Goal: Task Accomplishment & Management: Manage account settings

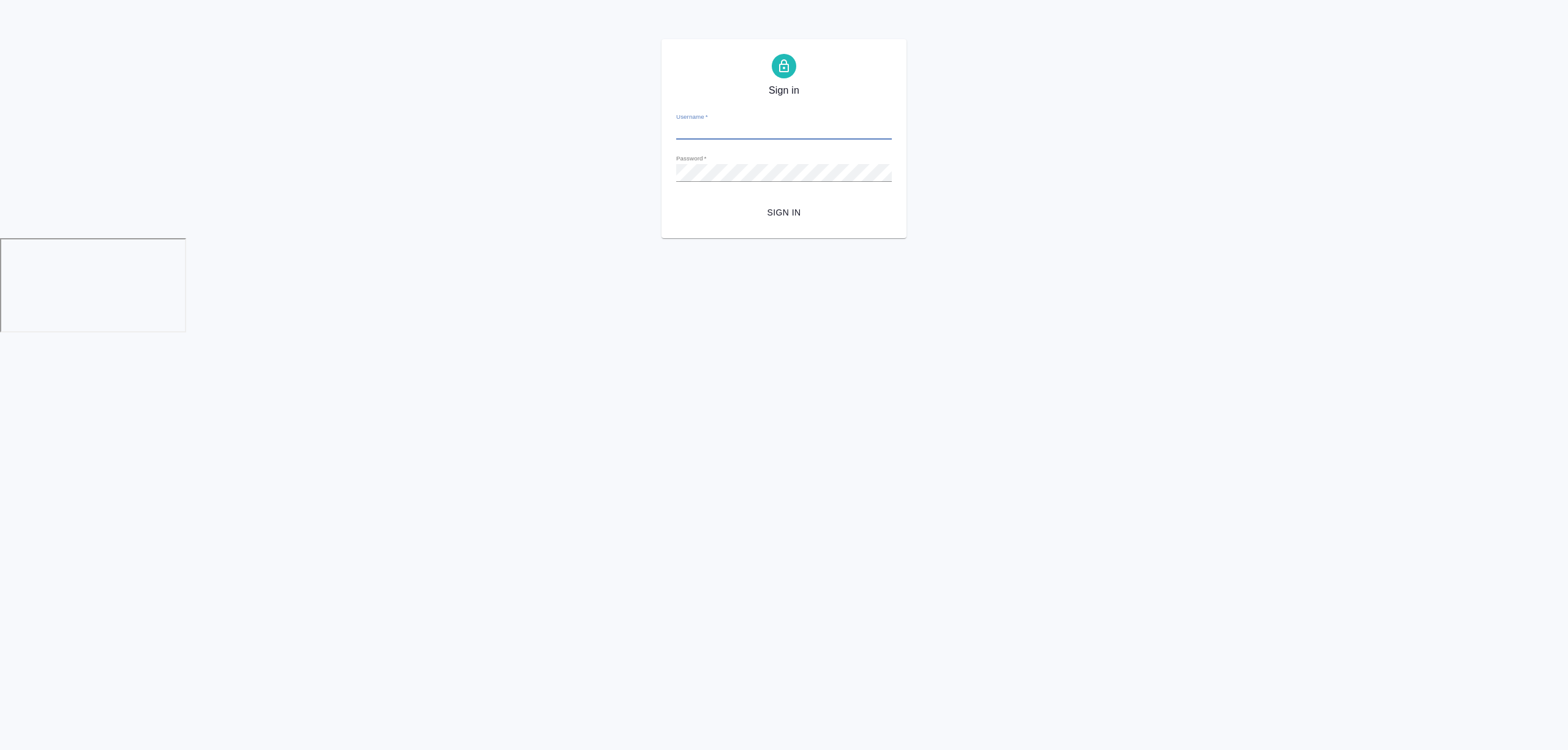
type input "[EMAIL_ADDRESS][DOMAIN_NAME]"
click at [772, 207] on span "Sign in" at bounding box center [784, 213] width 196 height 15
click at [594, 160] on div "Sign in Username   * i.semenets@awatera.com Password   * urlPath   * /Vendor/67…" at bounding box center [784, 139] width 1568 height 199
click at [793, 214] on span "Sign in" at bounding box center [784, 213] width 196 height 15
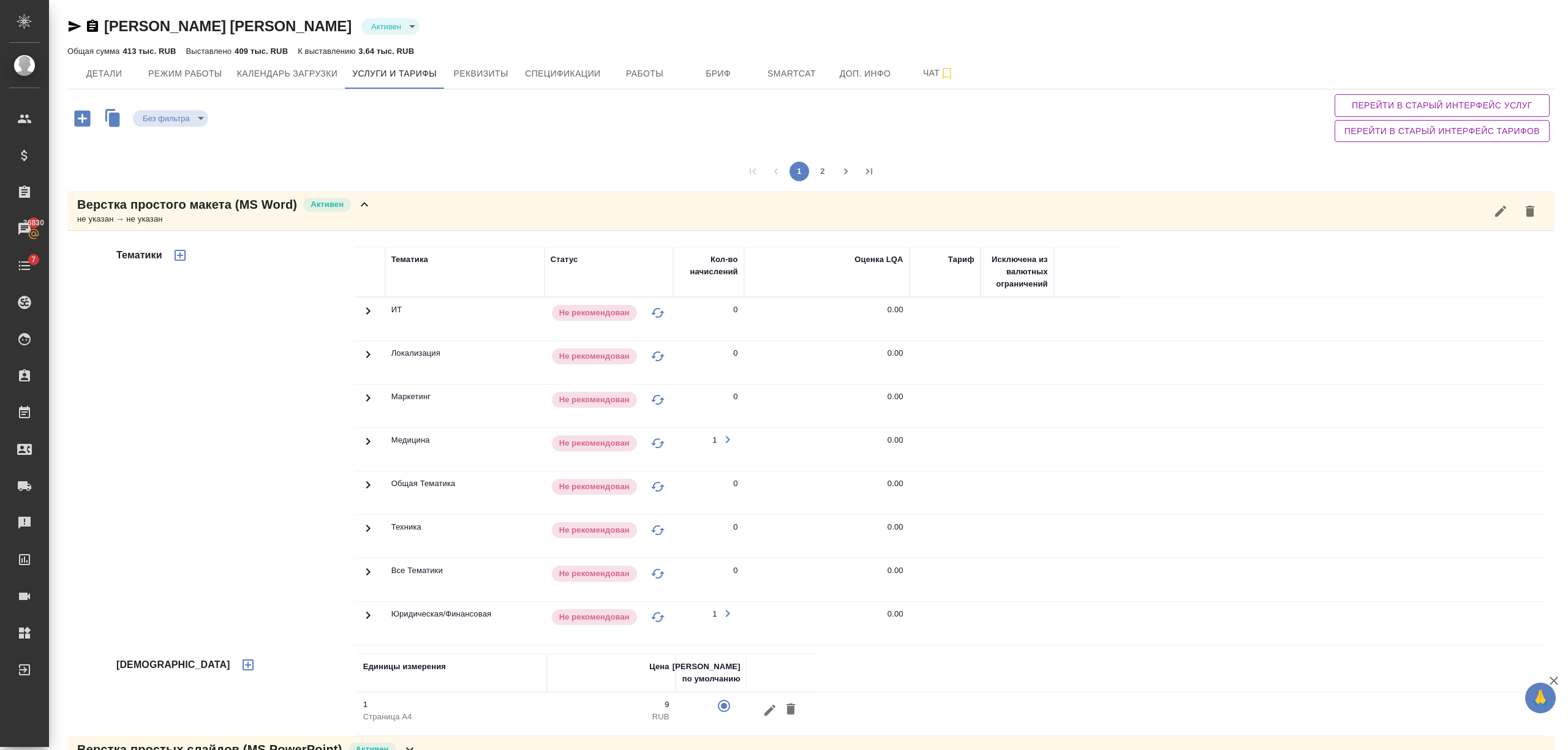
click at [96, 25] on icon "button" at bounding box center [93, 25] width 11 height 12
